Goal: Contribute content: Add original content to the website for others to see

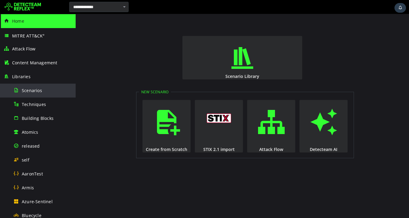
click at [33, 92] on span "Scenarios" at bounding box center [32, 91] width 20 height 6
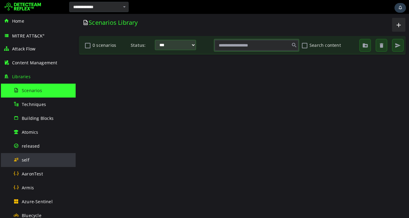
click at [30, 157] on div "self" at bounding box center [42, 160] width 59 height 14
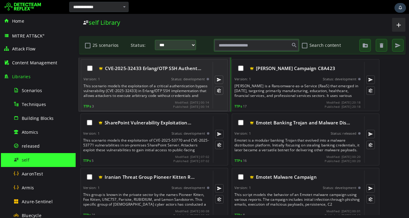
click at [130, 87] on div "This scenario models the exploitation of a critical authentication bypass vulne…" at bounding box center [147, 91] width 127 height 15
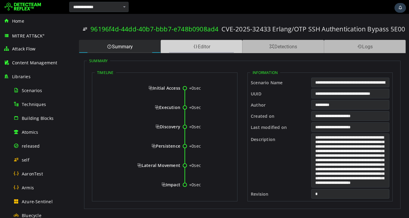
click at [212, 47] on div "Editor" at bounding box center [202, 46] width 82 height 13
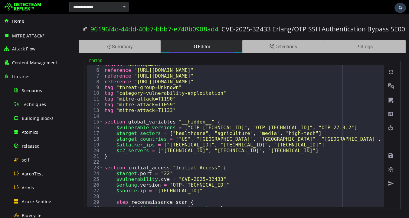
scroll to position [24, 0]
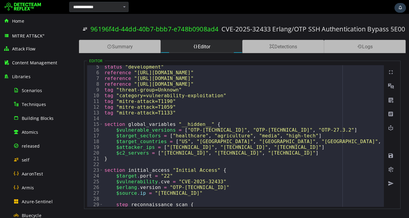
type textarea "**********"
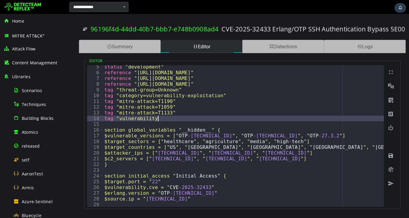
scroll to position [0, 3]
drag, startPoint x: 220, startPoint y: 30, endPoint x: 269, endPoint y: 30, distance: 48.4
click at [269, 30] on div "96196f4d-44dd-40b7-bbb7-e748b0908ad4 CVE-2025-32433 Erlang/OTP SSH Authenticati…" at bounding box center [242, 28] width 319 height 21
copy h3 "CVE-2025-32433"
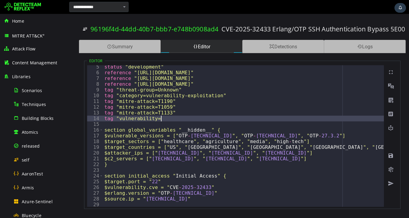
paste textarea "**********"
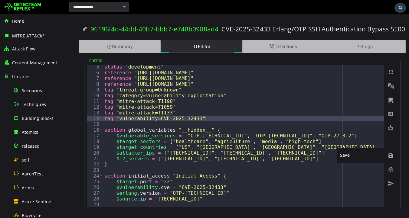
click at [391, 156] on span at bounding box center [391, 156] width 6 height 6
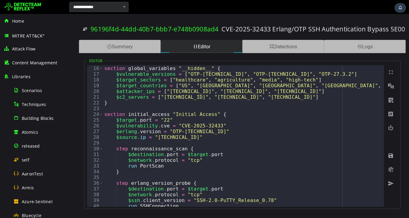
scroll to position [93, 0]
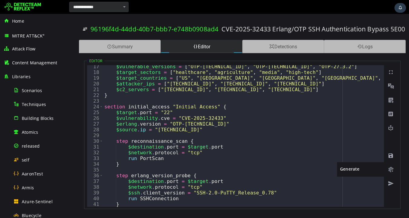
click at [390, 169] on span at bounding box center [391, 170] width 6 height 6
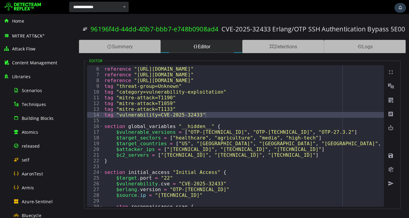
scroll to position [0, 0]
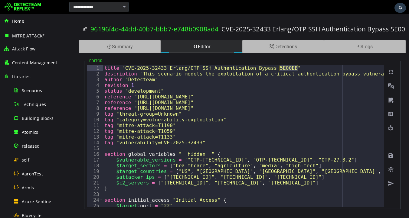
drag, startPoint x: 214, startPoint y: 74, endPoint x: 142, endPoint y: 73, distance: 72.0
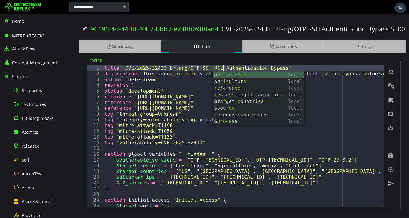
scroll to position [0, 7]
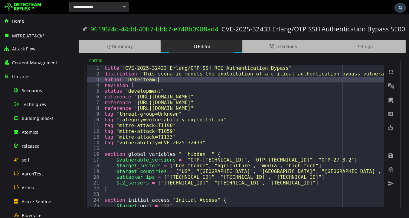
scroll to position [0, 3]
type textarea "**********"
click at [391, 157] on span at bounding box center [391, 156] width 6 height 6
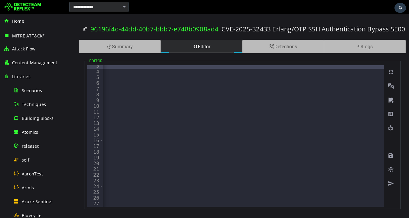
scroll to position [0, 1160]
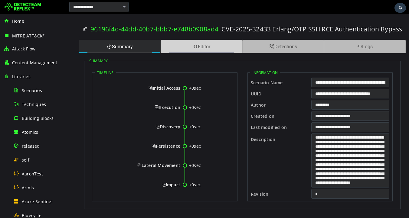
click at [205, 47] on div "Editor" at bounding box center [202, 46] width 82 height 13
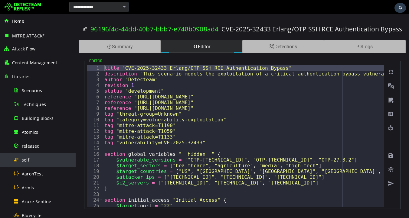
click at [26, 159] on span "self" at bounding box center [26, 160] width 8 height 6
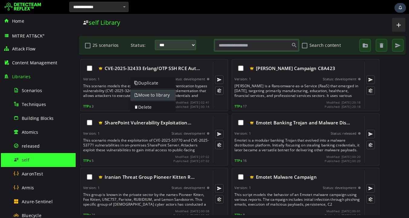
click at [146, 97] on link "Move to library" at bounding box center [152, 95] width 45 height 11
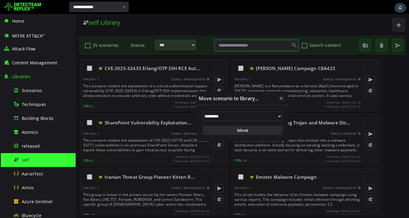
click at [226, 118] on select "**********" at bounding box center [242, 117] width 79 height 10
select select "*"
click at [230, 131] on button "Move" at bounding box center [242, 131] width 79 height 10
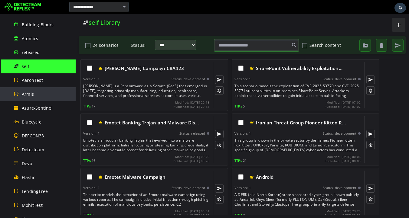
scroll to position [104, 0]
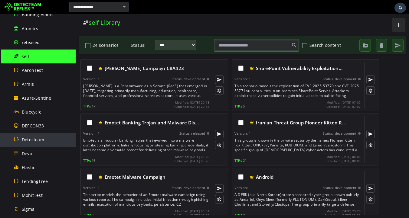
click at [34, 137] on span "Detecteam" at bounding box center [33, 140] width 22 height 6
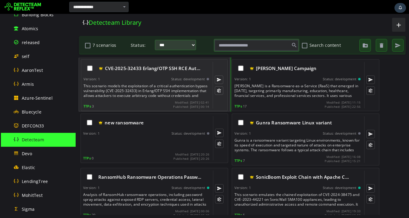
click at [132, 94] on div "This scenario models the exploitation of a critical authentication bypass vulne…" at bounding box center [147, 91] width 127 height 15
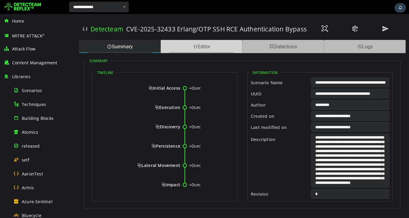
click at [193, 48] on span at bounding box center [195, 47] width 5 height 6
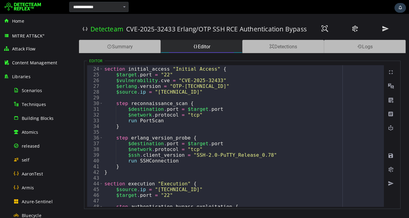
scroll to position [131, 0]
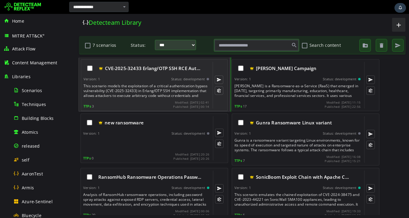
click at [145, 82] on div "CVE-2025-32433 Erlang/OTP SSH RCE Aut… Version: 1 Status: development This scen…" at bounding box center [147, 85] width 126 height 47
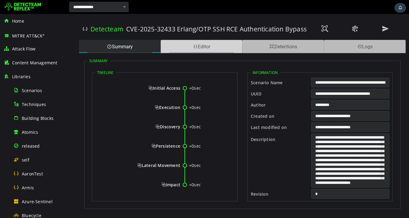
click at [211, 48] on div "Editor" at bounding box center [202, 46] width 82 height 13
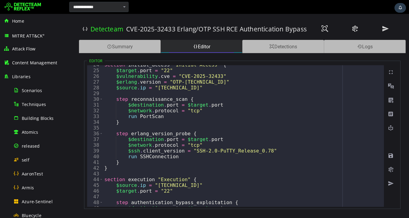
scroll to position [123, 0]
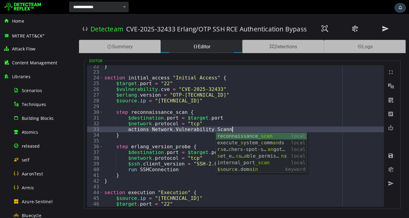
scroll to position [0, 7]
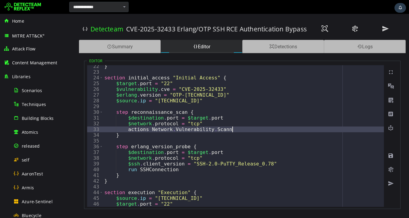
type textarea "**********"
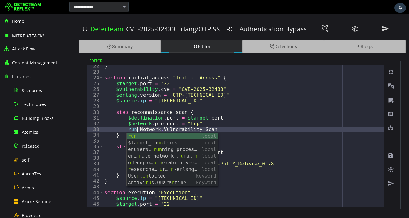
scroll to position [0, 2]
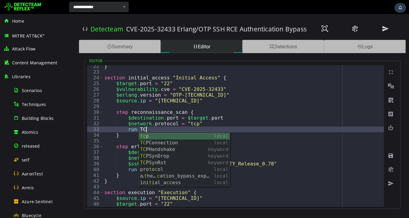
scroll to position [0, 2]
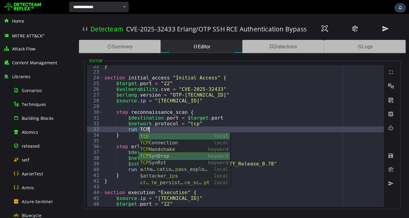
click at [153, 157] on div "tcp local TCP Connection local TCP Handshake keyword TCP SynDrop keyword TCP Sy…" at bounding box center [184, 166] width 91 height 67
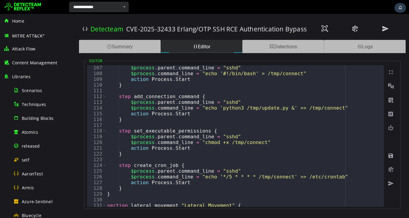
scroll to position [610, 0]
click at [391, 158] on span at bounding box center [391, 156] width 6 height 6
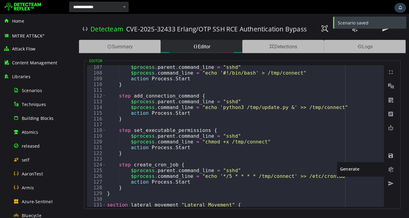
click at [391, 172] on span at bounding box center [391, 170] width 6 height 6
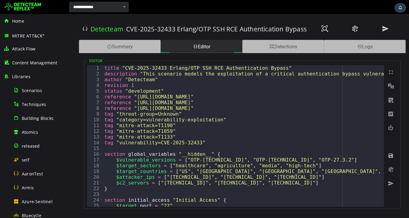
scroll to position [0, 0]
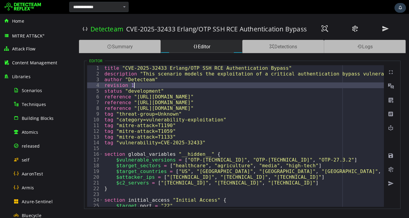
scroll to position [0, 1]
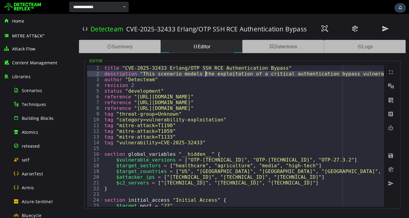
type textarea "**********"
click at [391, 157] on span at bounding box center [391, 156] width 6 height 6
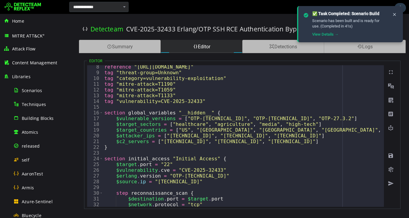
scroll to position [0, 0]
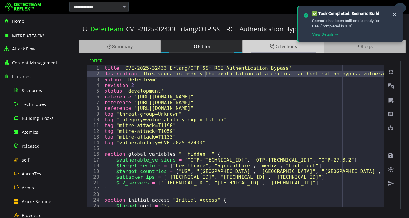
click at [286, 49] on div "Detections" at bounding box center [283, 46] width 82 height 13
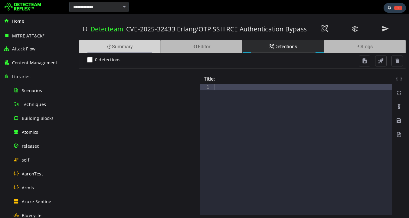
click at [107, 45] on span at bounding box center [109, 47] width 5 height 6
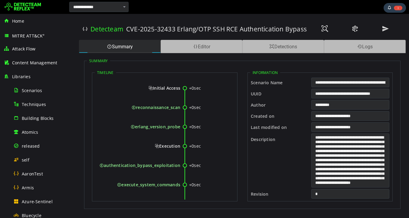
click at [169, 9] on div at bounding box center [269, 7] width 278 height 12
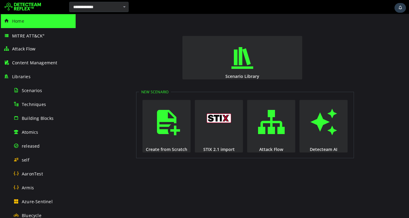
click at [123, 38] on div "Scenario Library New Scenario Create from Scratch STIX 2.1 import Attack Flow D…" at bounding box center [242, 116] width 333 height 205
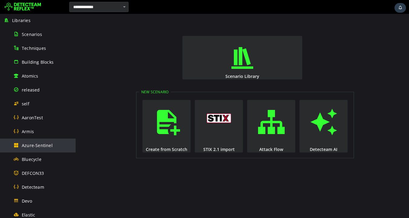
scroll to position [58, 0]
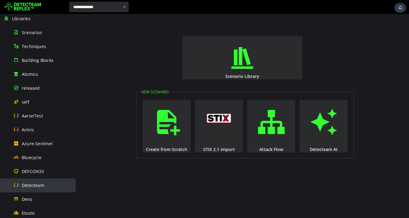
click at [35, 186] on span "Detecteam" at bounding box center [33, 186] width 22 height 6
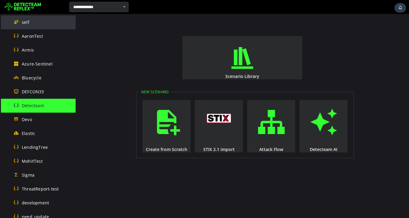
scroll to position [139, 0]
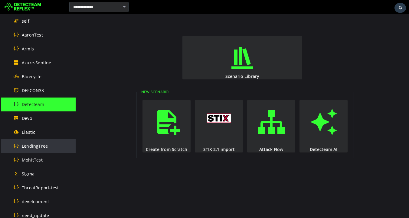
click at [32, 148] on span "LendingTree" at bounding box center [35, 146] width 26 height 6
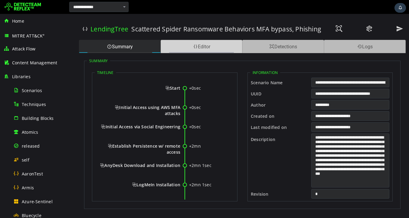
click at [198, 48] on div "Editor" at bounding box center [202, 46] width 82 height 13
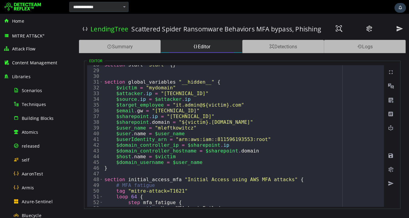
scroll to position [159, 0]
click at [391, 170] on span at bounding box center [391, 170] width 6 height 6
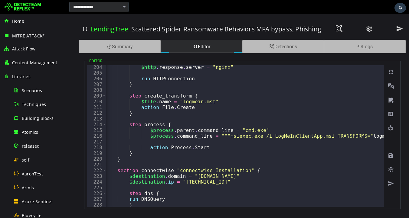
scroll to position [0, 2]
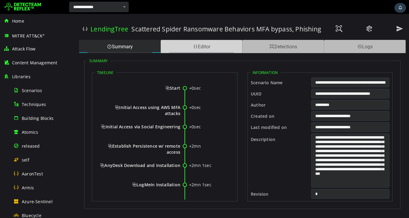
click at [206, 49] on div "Editor" at bounding box center [202, 46] width 82 height 13
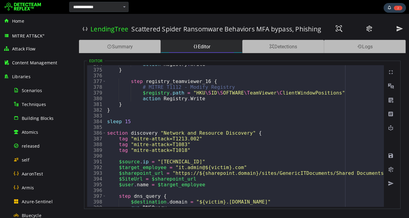
scroll to position [2149, 0]
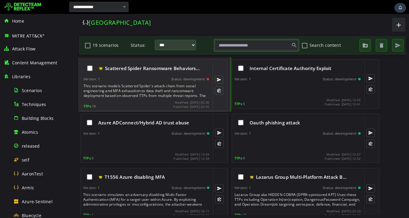
click at [151, 95] on div "This scenario models Scattered Spider's attack chain from social engineering an…" at bounding box center [147, 91] width 127 height 15
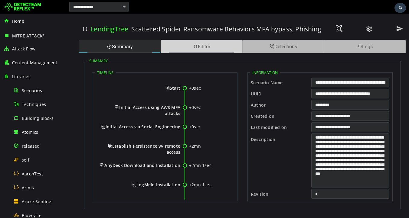
click at [194, 50] on div "Editor" at bounding box center [202, 46] width 82 height 13
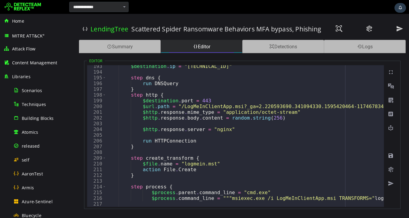
scroll to position [1106, 0]
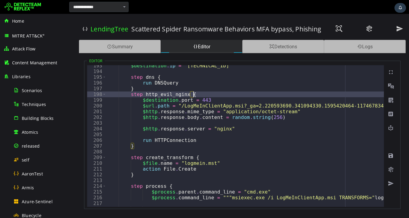
scroll to position [0, 6]
click at [391, 156] on span at bounding box center [391, 156] width 6 height 6
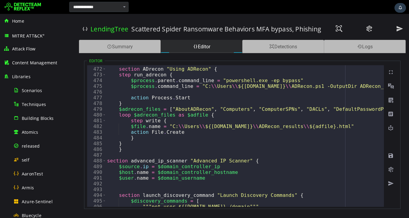
scroll to position [0, 1]
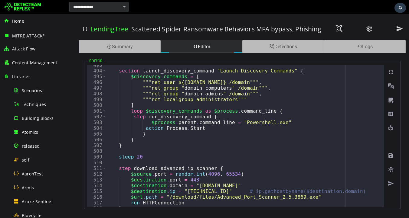
scroll to position [2832, 0]
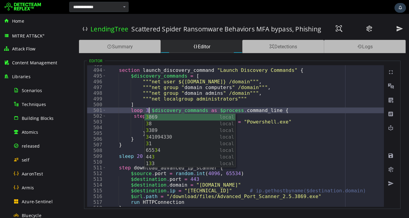
scroll to position [0, 2]
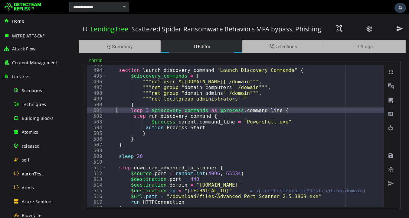
click at [390, 156] on span at bounding box center [391, 156] width 6 height 6
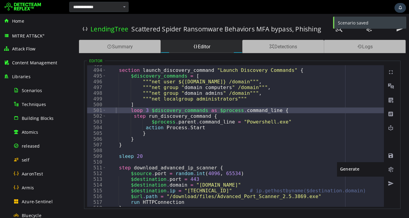
click at [390, 172] on span at bounding box center [391, 170] width 6 height 6
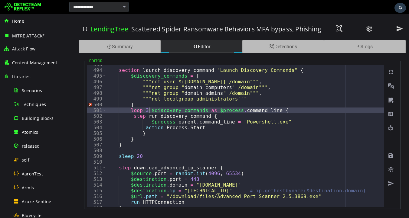
click at [390, 154] on span at bounding box center [391, 156] width 6 height 6
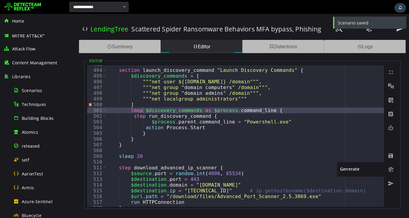
click at [392, 171] on span at bounding box center [391, 170] width 6 height 6
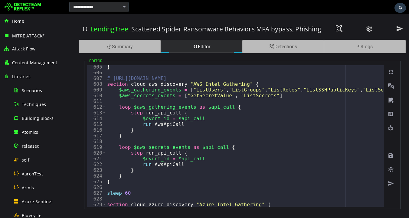
scroll to position [3473, 0]
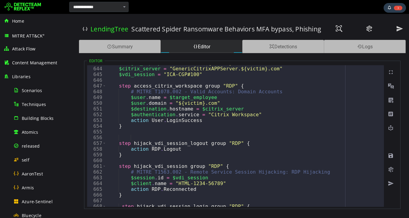
scroll to position [3695, 0]
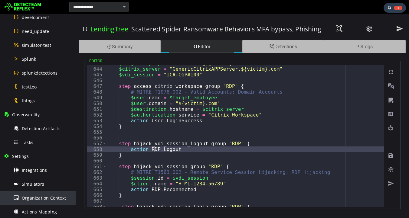
scroll to position [366, 0]
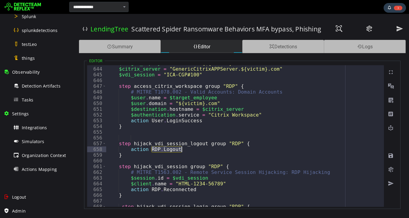
drag, startPoint x: 151, startPoint y: 150, endPoint x: 185, endPoint y: 147, distance: 34.0
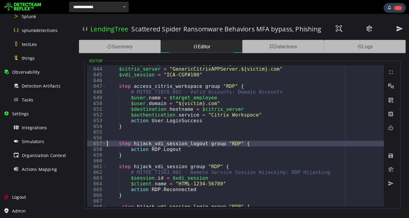
scroll to position [0, 0]
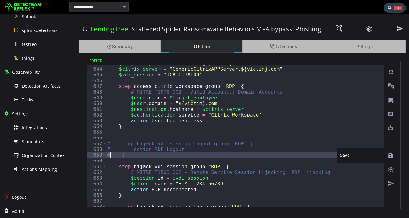
click at [390, 156] on span at bounding box center [391, 156] width 6 height 6
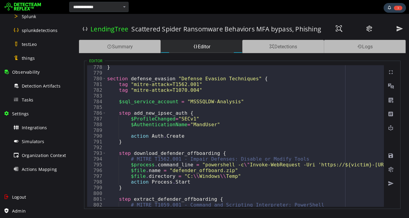
scroll to position [4479, 0]
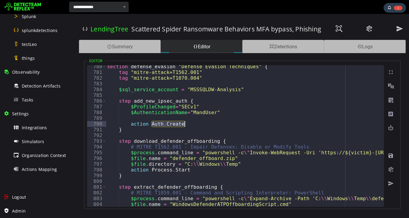
drag, startPoint x: 152, startPoint y: 124, endPoint x: 185, endPoint y: 124, distance: 33.3
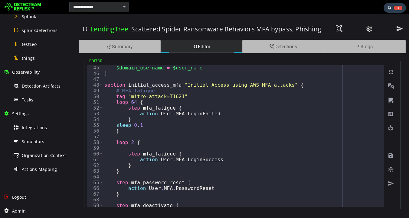
scroll to position [260, 0]
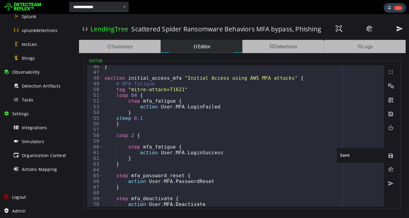
click at [391, 156] on span at bounding box center [391, 156] width 6 height 6
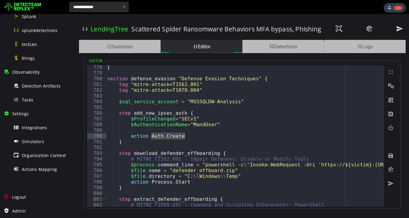
scroll to position [4460, 0]
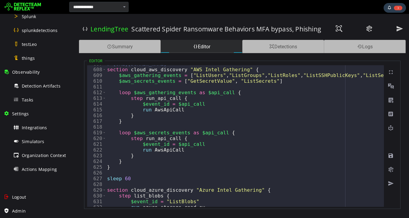
scroll to position [0, 0]
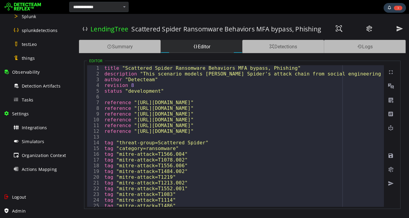
click at [165, 13] on div at bounding box center [204, 7] width 409 height 14
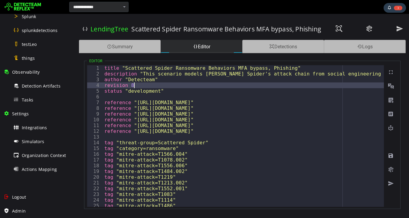
type textarea "**********"
